Goal: Task Accomplishment & Management: Manage account settings

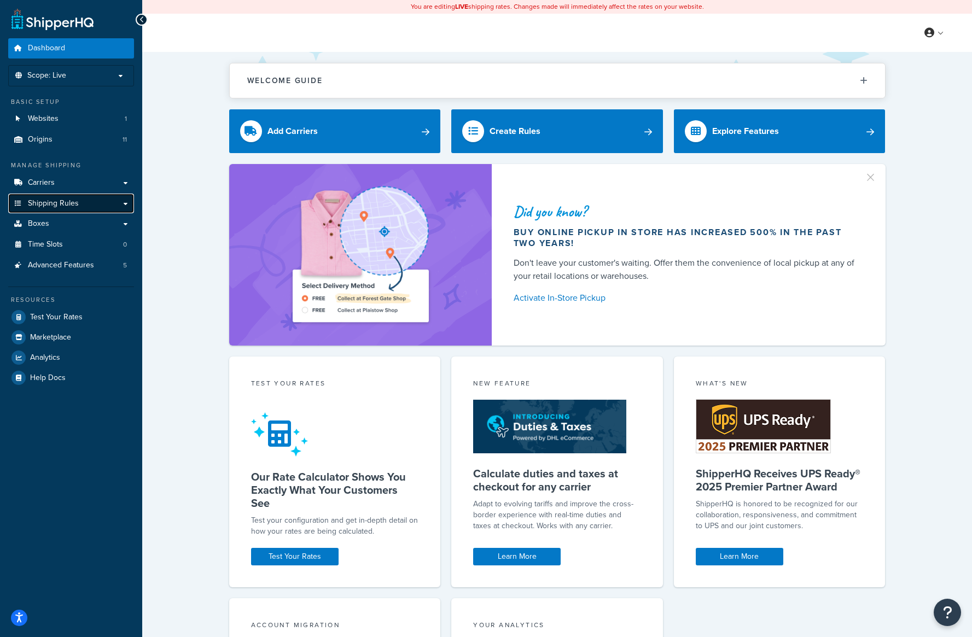
click at [68, 202] on span "Shipping Rules" at bounding box center [53, 203] width 51 height 9
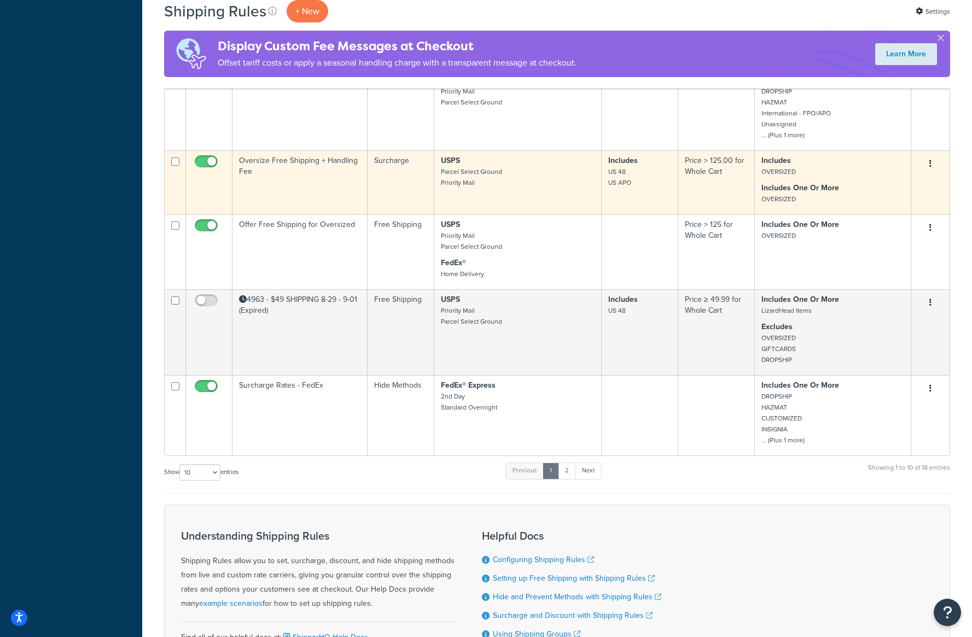
scroll to position [492, 0]
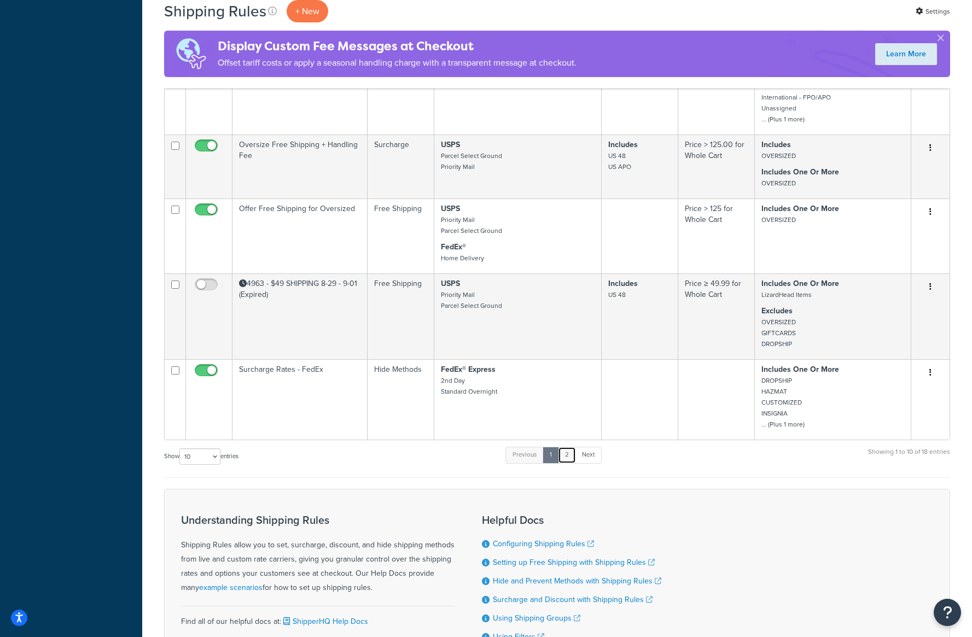
click at [573, 457] on link "2" at bounding box center [567, 455] width 18 height 16
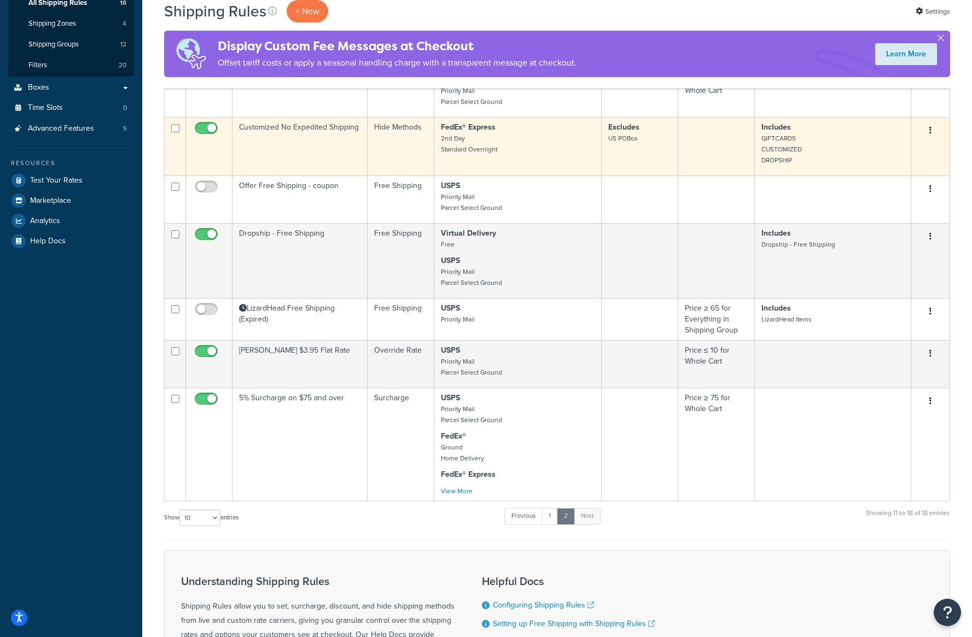
scroll to position [236, 0]
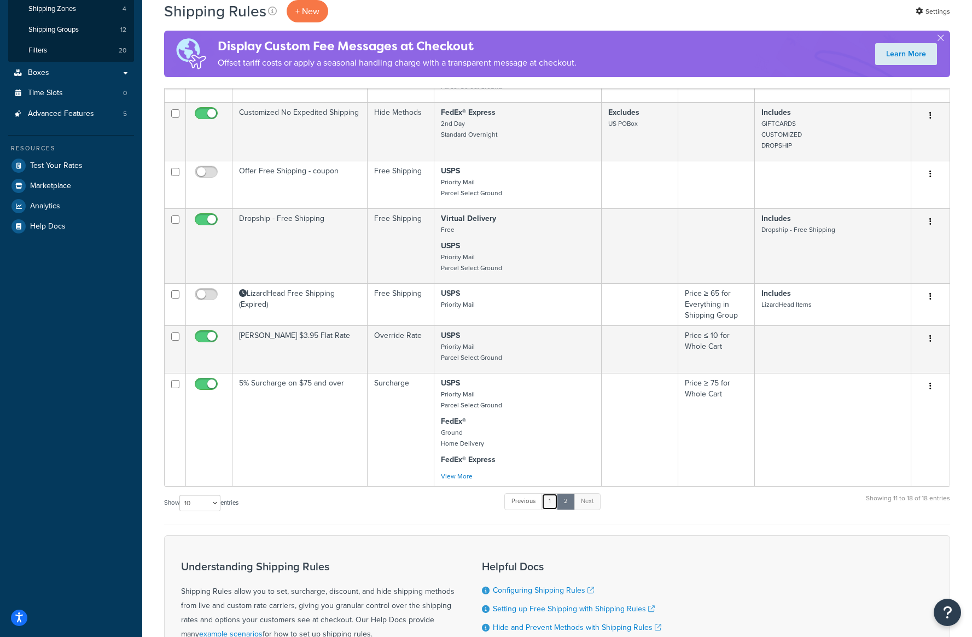
click at [549, 500] on link "1" at bounding box center [549, 501] width 16 height 16
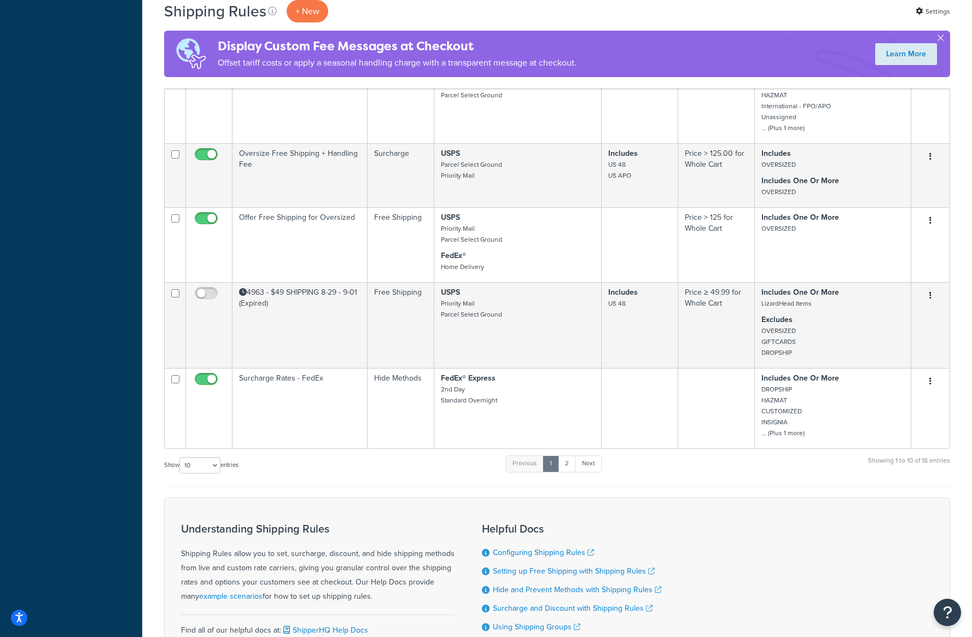
scroll to position [500, 0]
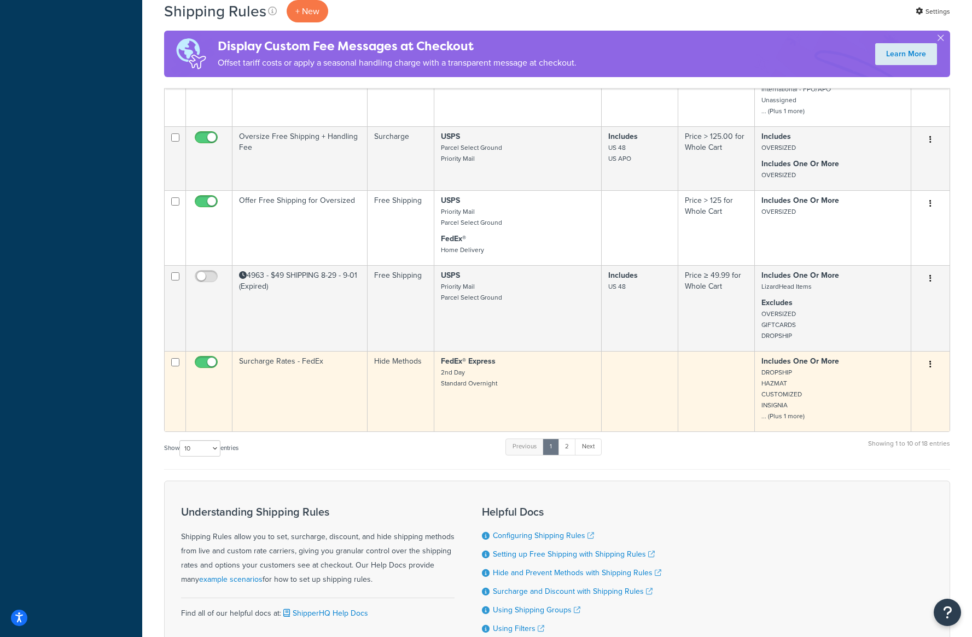
click at [818, 410] on p "Includes One Or More DROPSHIP HAZMAT CUSTOMIZED INSIGNIA ... (Plus 1 more)" at bounding box center [832, 389] width 143 height 66
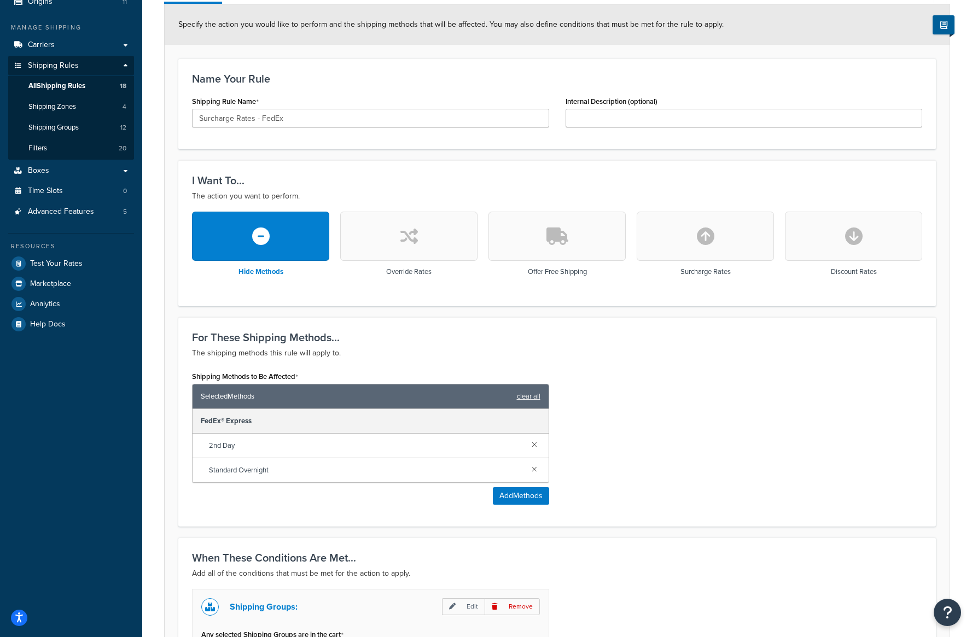
scroll to position [121, 0]
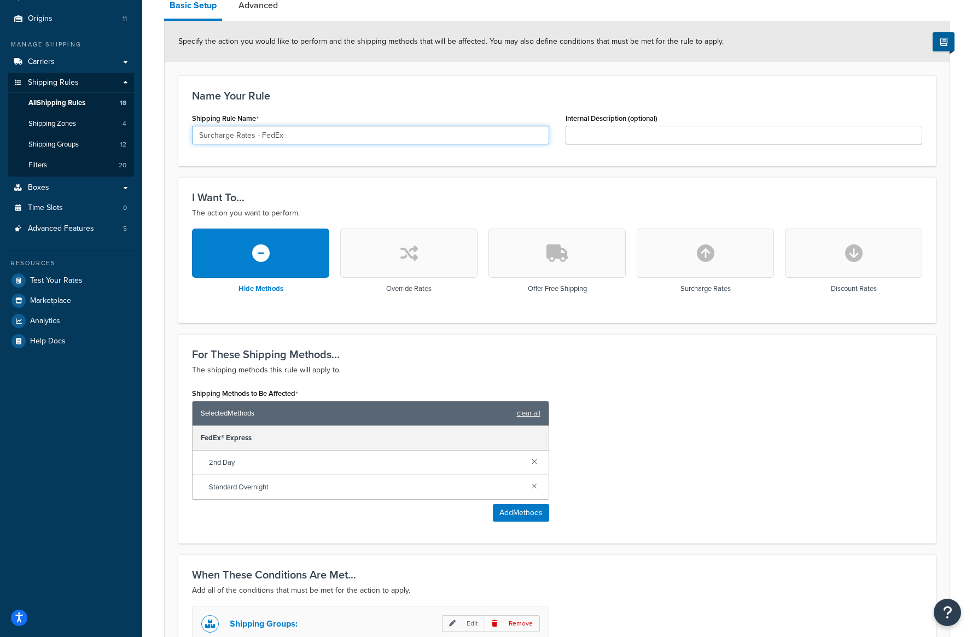
click at [209, 130] on input "Surcharge Rates - FedEx" at bounding box center [370, 135] width 357 height 19
click at [297, 139] on input "Hide Rates - FedEx" at bounding box center [370, 135] width 357 height 19
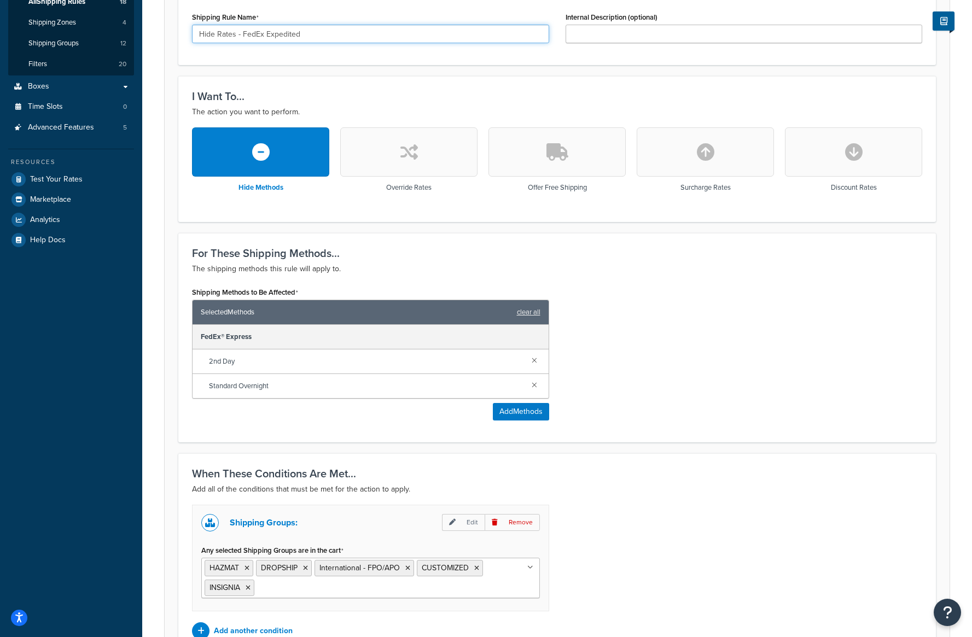
scroll to position [340, 0]
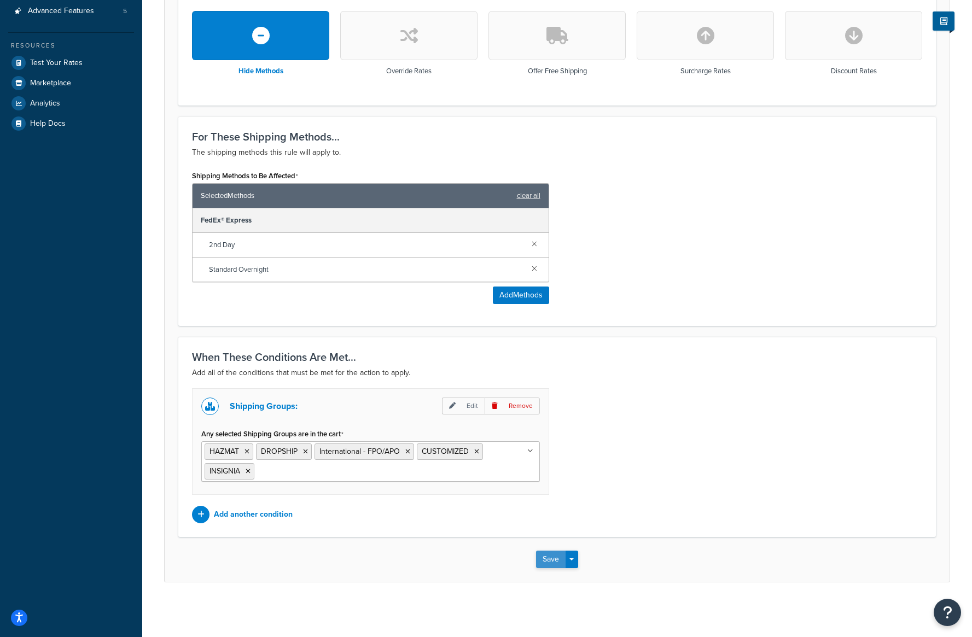
type input "Hide Rates - FedEx Expedited"
click at [544, 562] on button "Save" at bounding box center [551, 559] width 30 height 17
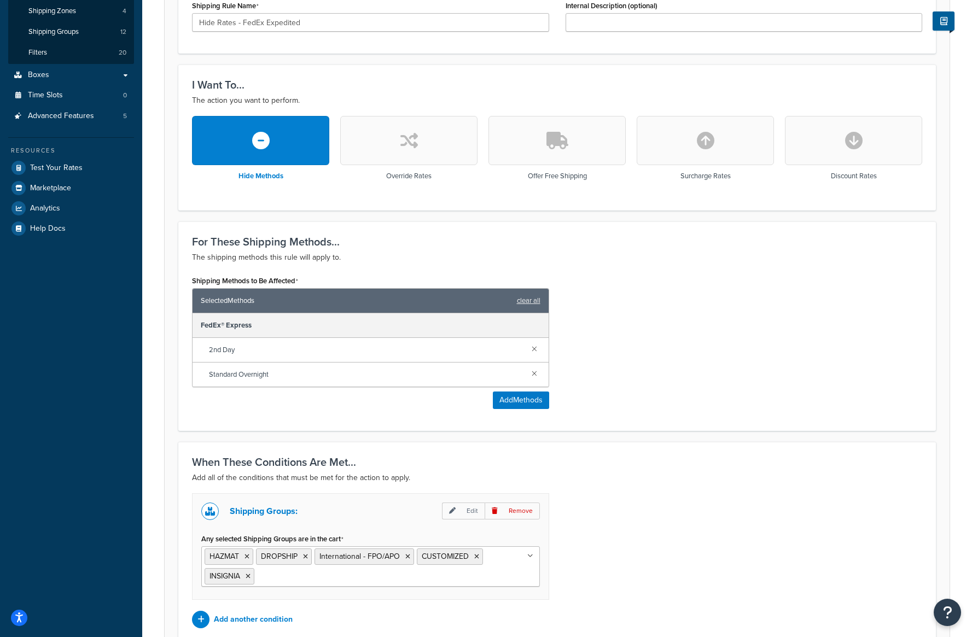
scroll to position [328, 0]
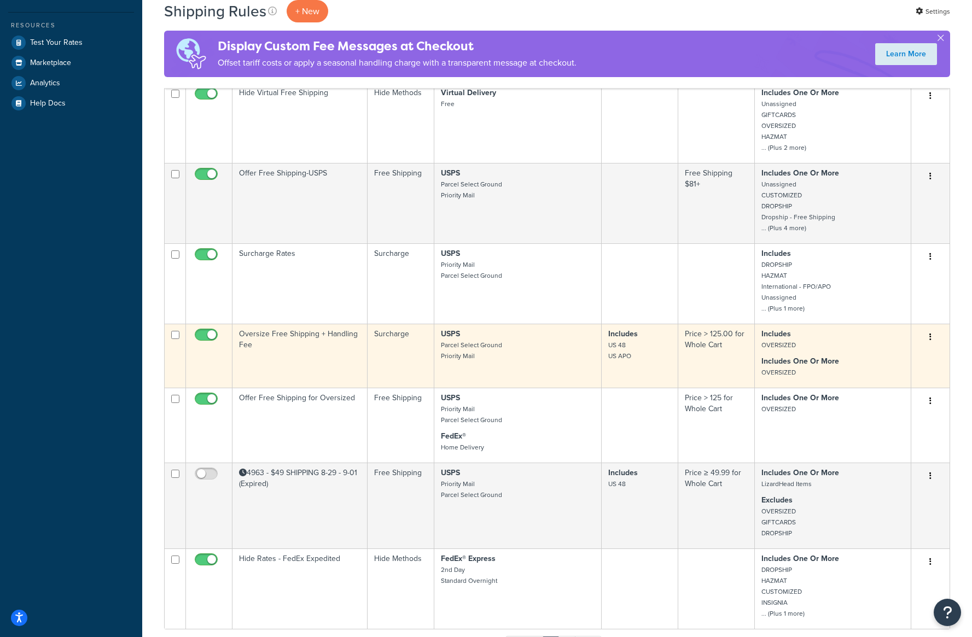
scroll to position [492, 0]
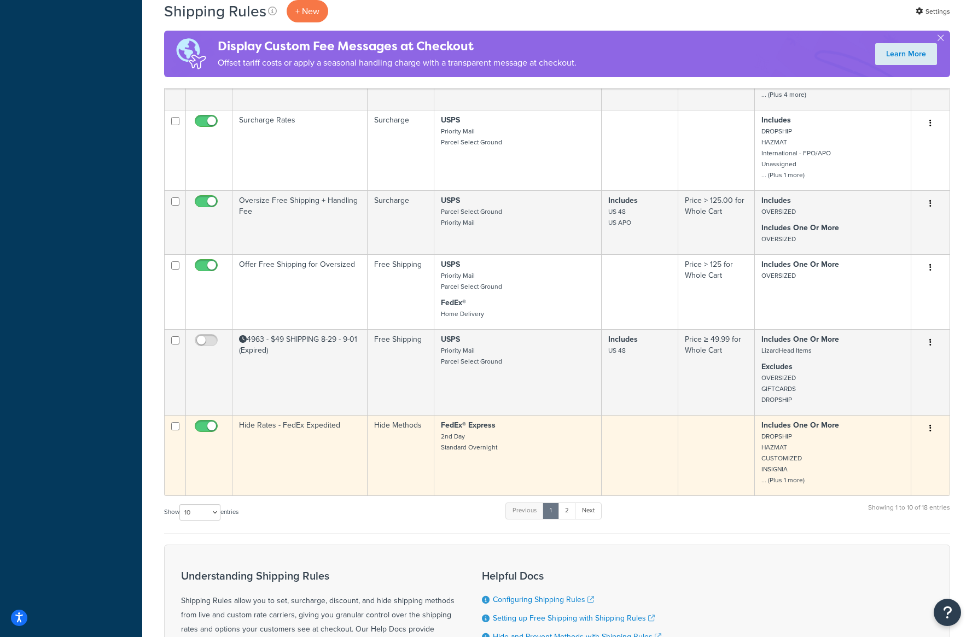
click at [789, 484] on small "DROPSHIP HAZMAT CUSTOMIZED INSIGNIA ... (Plus 1 more)" at bounding box center [782, 458] width 43 height 54
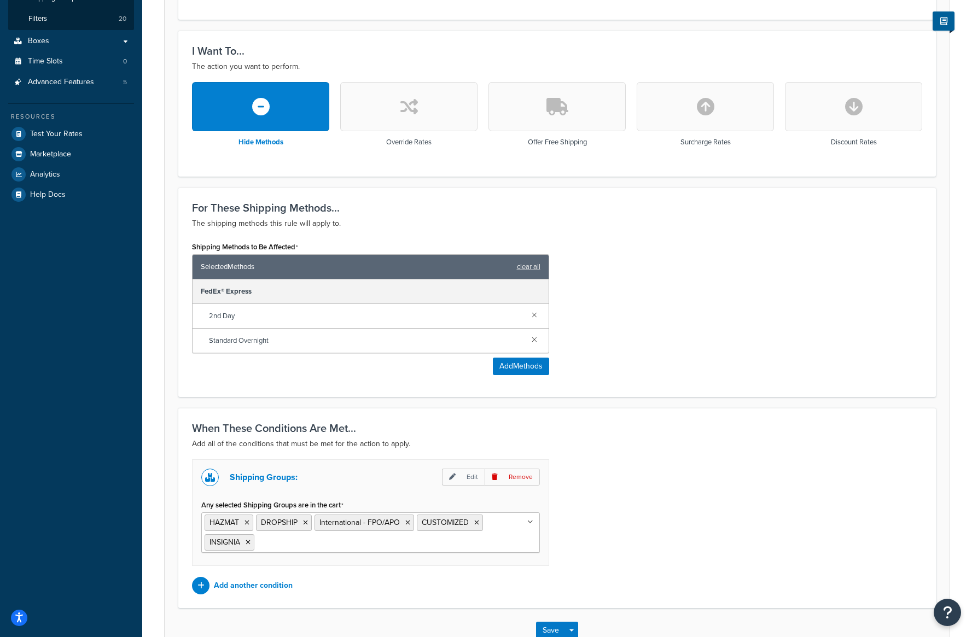
scroll to position [273, 0]
